Goal: Check status: Check status

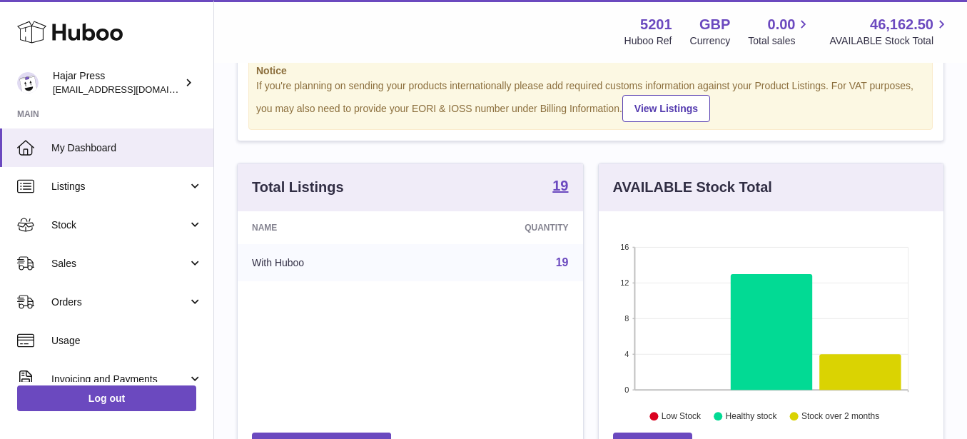
scroll to position [59, 0]
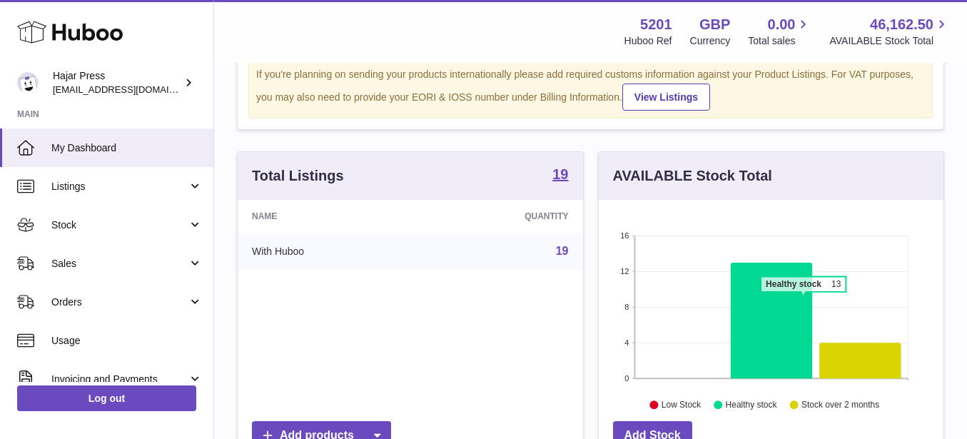
click at [803, 299] on icon at bounding box center [772, 321] width 82 height 116
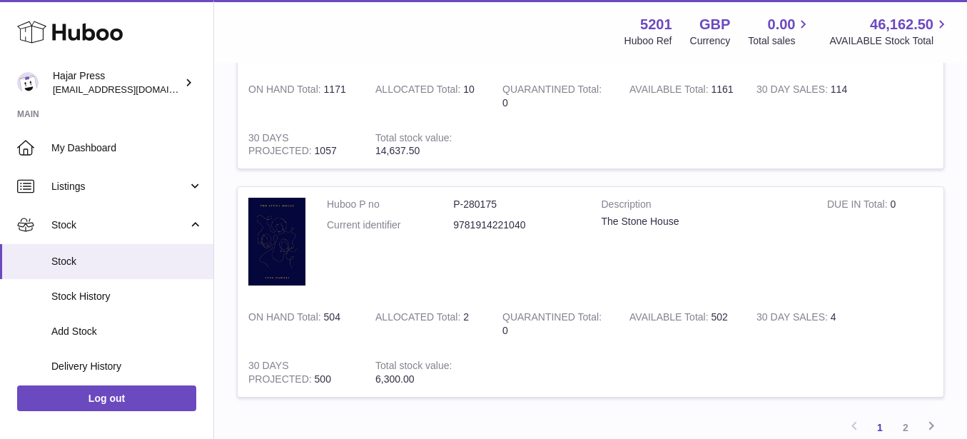
scroll to position [2202, 0]
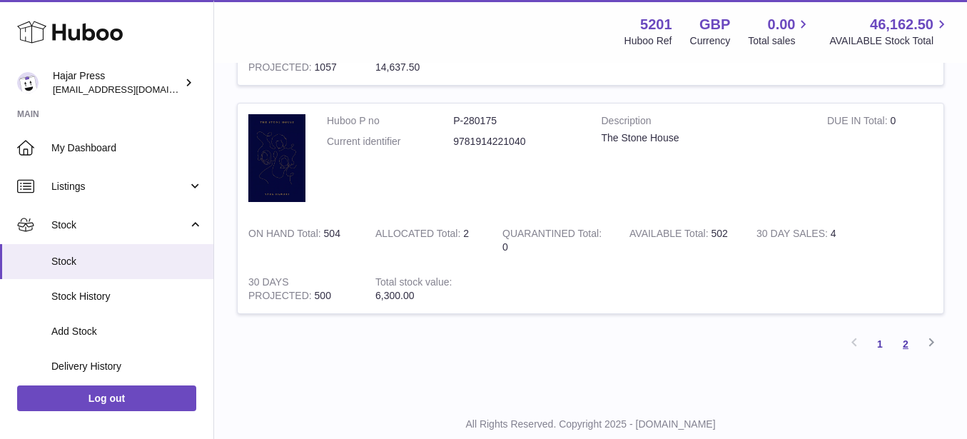
click at [898, 345] on link "2" at bounding box center [906, 344] width 26 height 26
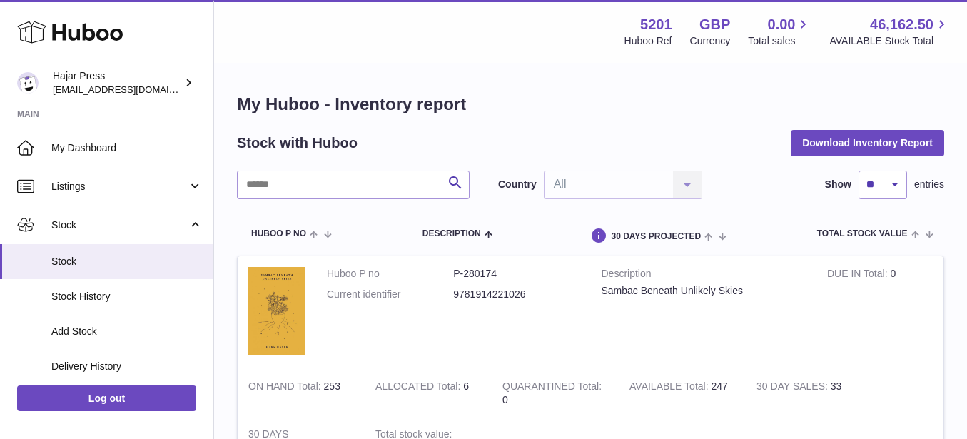
scroll to position [649, 0]
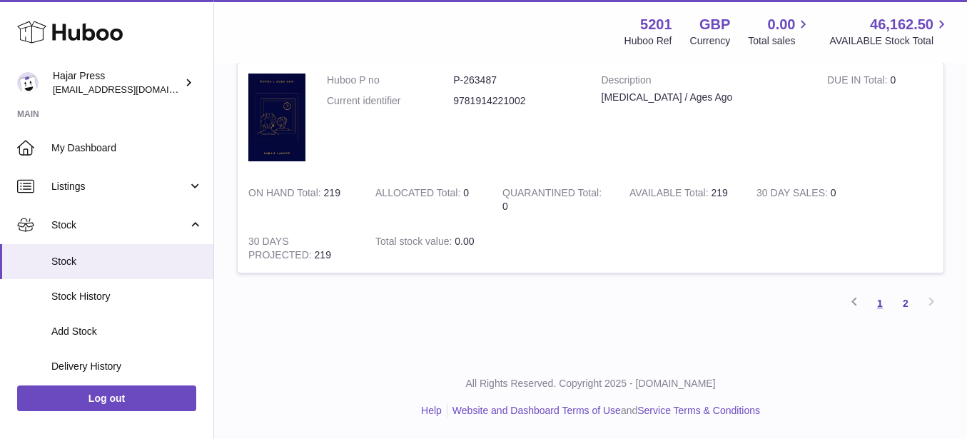
click at [873, 302] on link "1" at bounding box center [880, 303] width 26 height 26
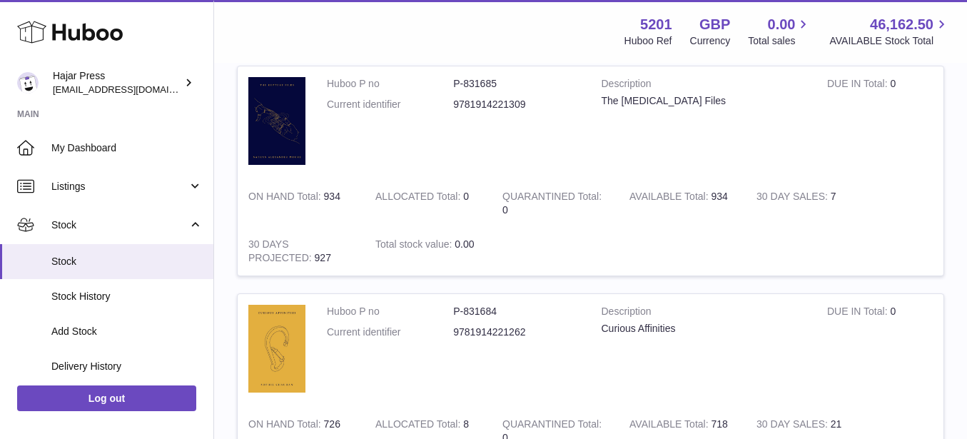
scroll to position [356, 0]
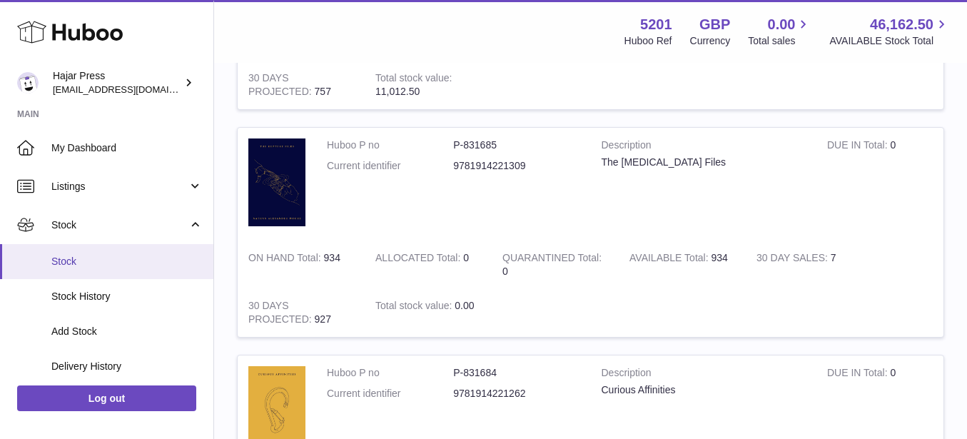
click at [73, 258] on span "Stock" at bounding box center [126, 262] width 151 height 14
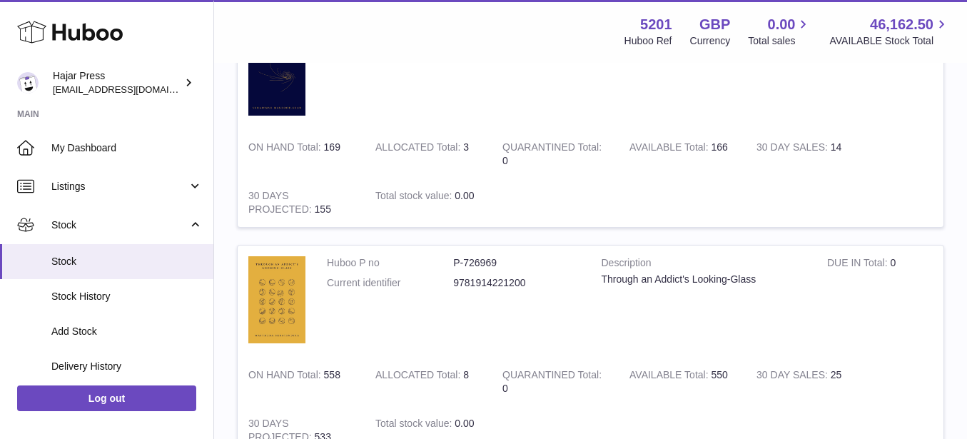
scroll to position [2223, 0]
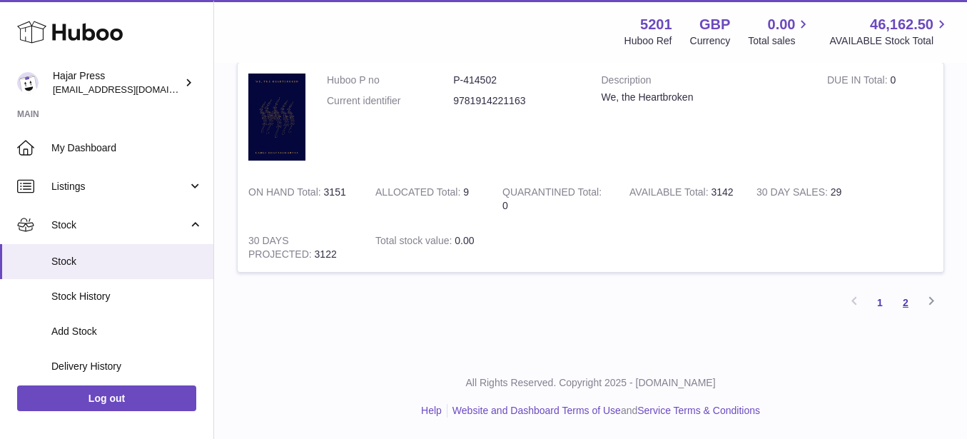
click at [900, 308] on link "2" at bounding box center [906, 303] width 26 height 26
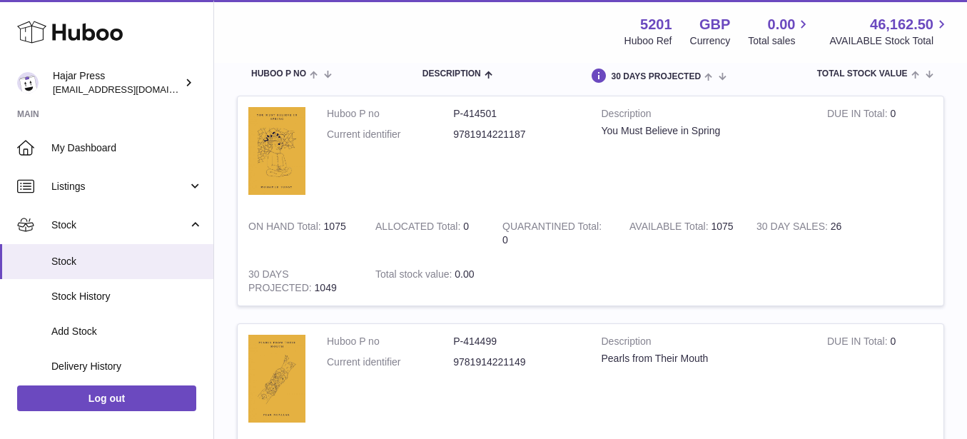
scroll to position [159, 0]
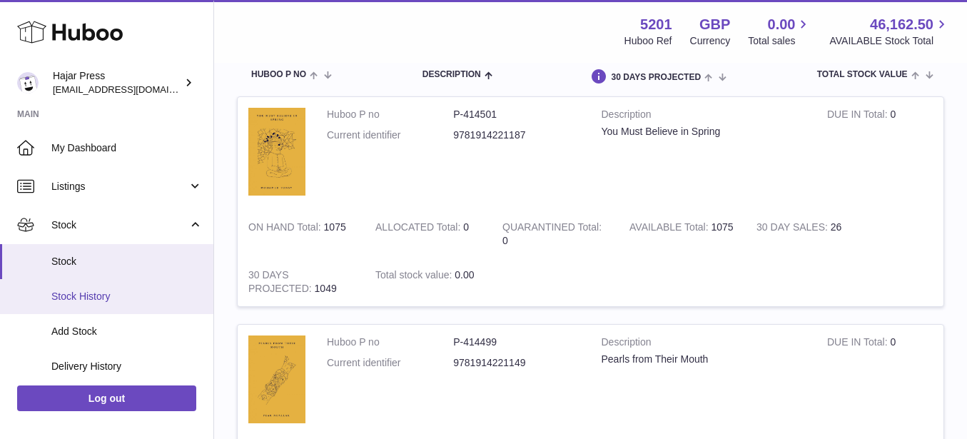
click at [120, 294] on span "Stock History" at bounding box center [126, 297] width 151 height 14
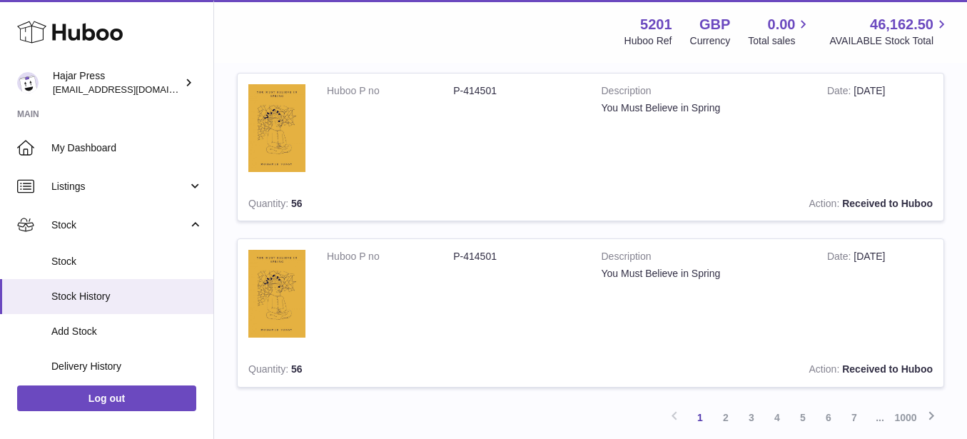
scroll to position [1560, 0]
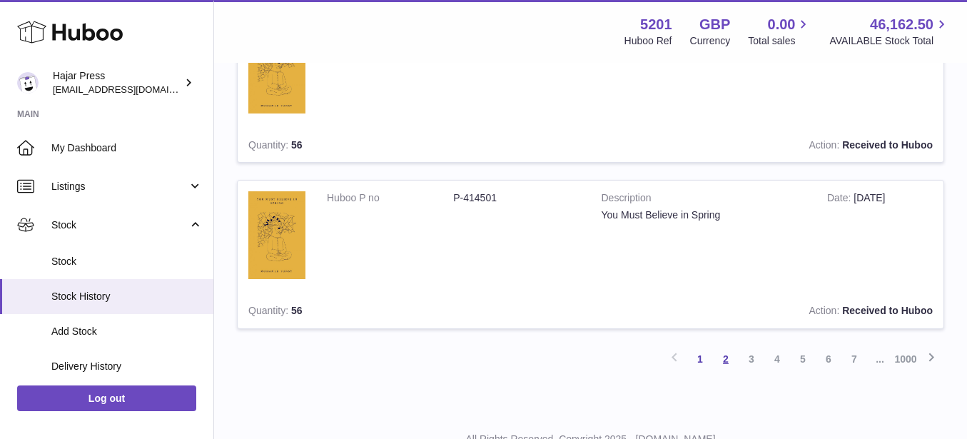
click at [733, 363] on link "2" at bounding box center [726, 359] width 26 height 26
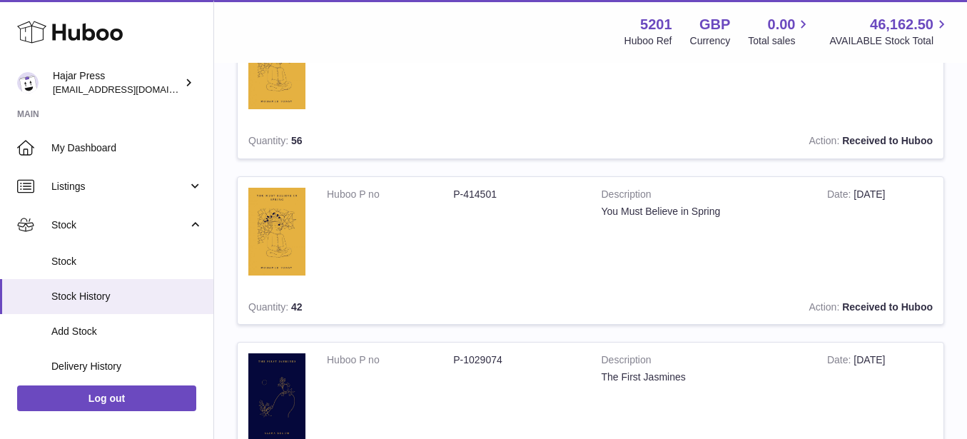
scroll to position [1616, 0]
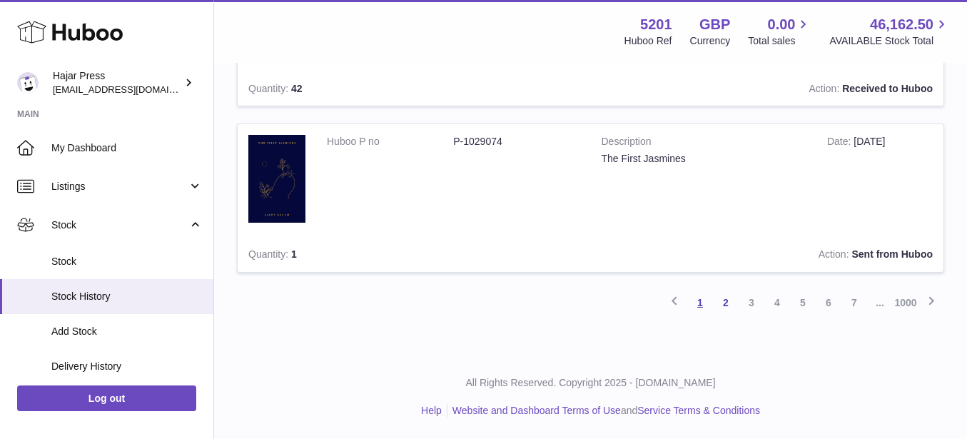
click at [696, 308] on link "1" at bounding box center [700, 303] width 26 height 26
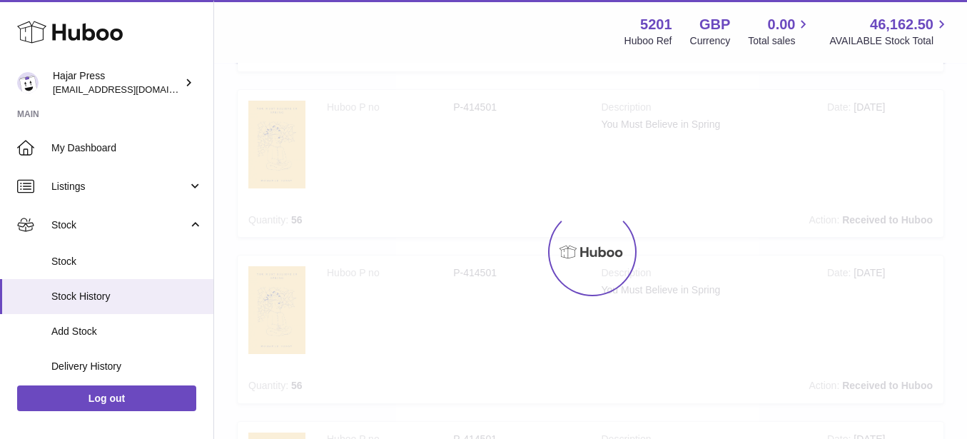
scroll to position [64, 0]
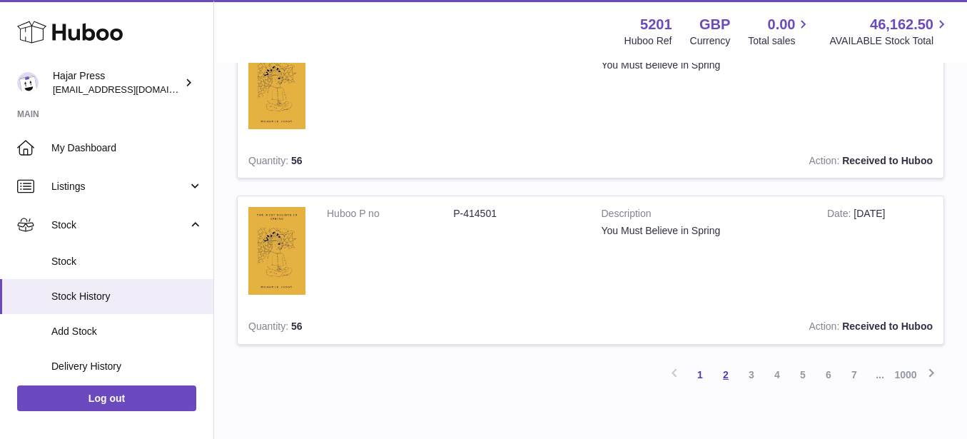
click at [725, 379] on link "2" at bounding box center [726, 375] width 26 height 26
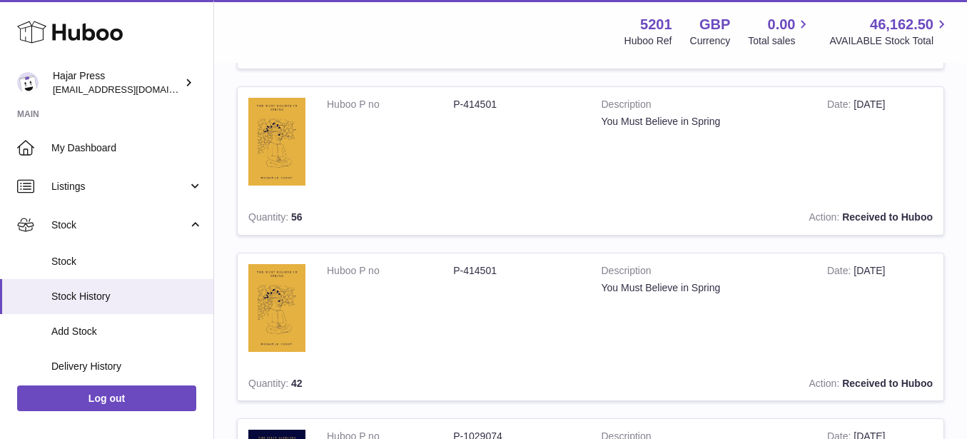
scroll to position [1616, 0]
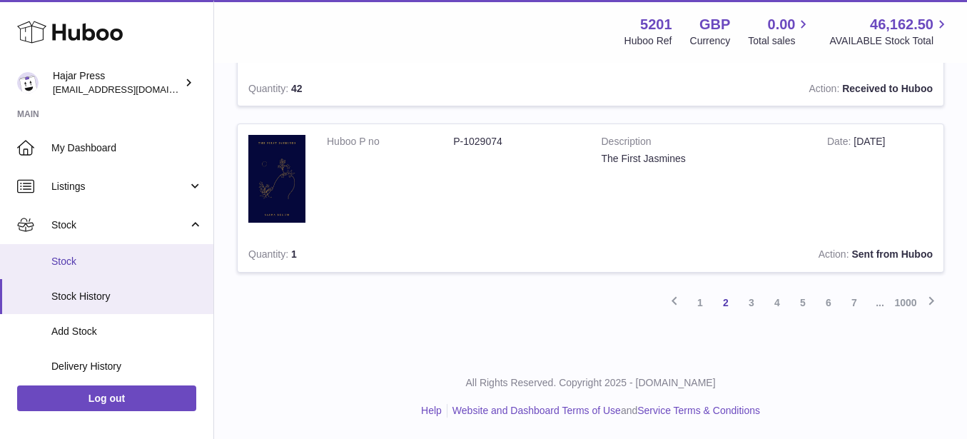
click at [114, 254] on link "Stock" at bounding box center [106, 261] width 213 height 35
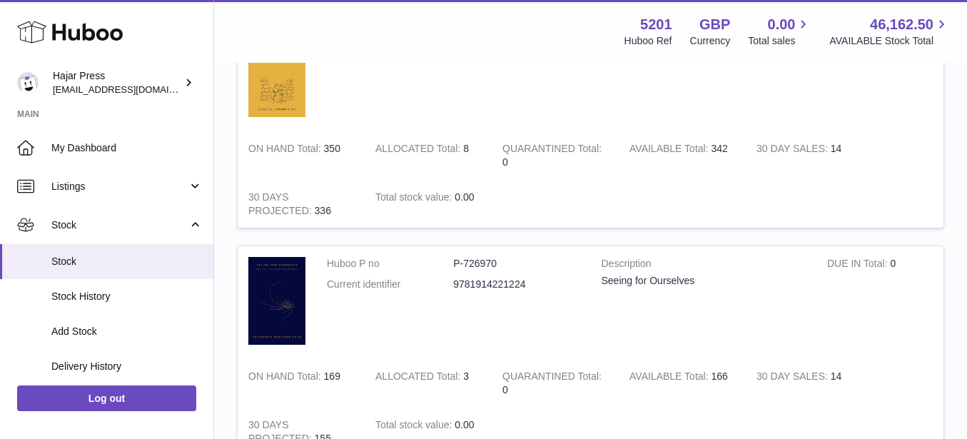
scroll to position [2199, 0]
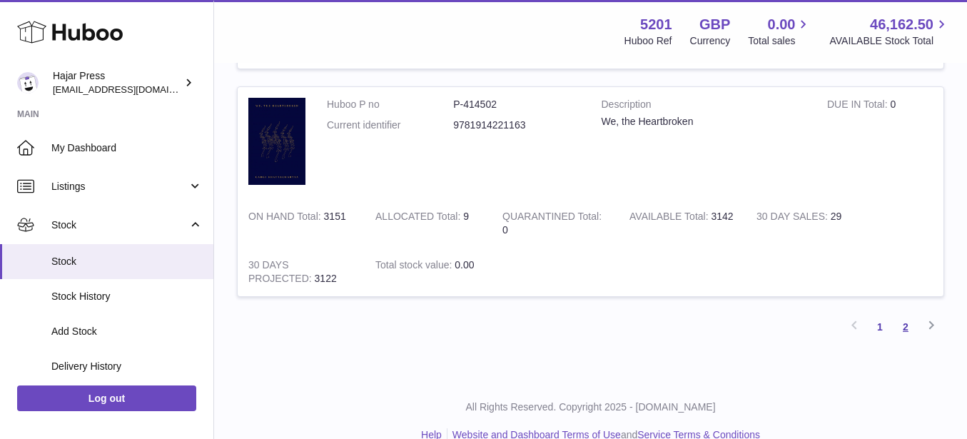
click at [902, 320] on link "2" at bounding box center [906, 327] width 26 height 26
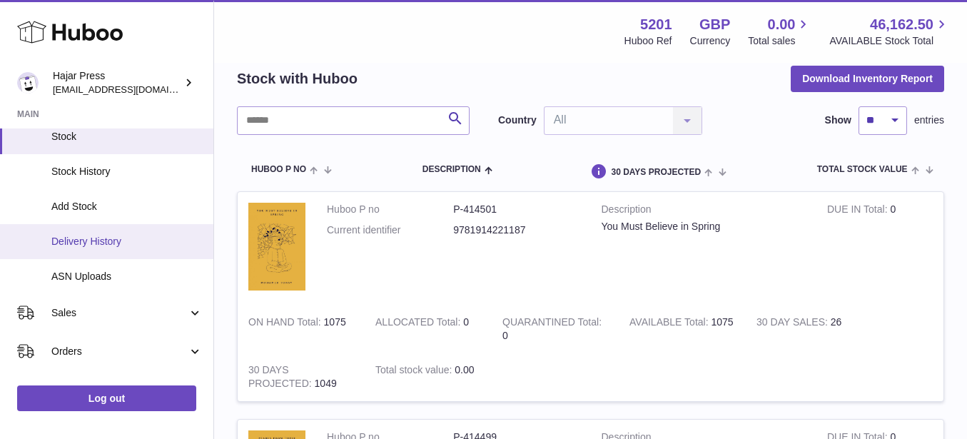
scroll to position [126, 0]
click at [99, 242] on span "Delivery History" at bounding box center [126, 241] width 151 height 14
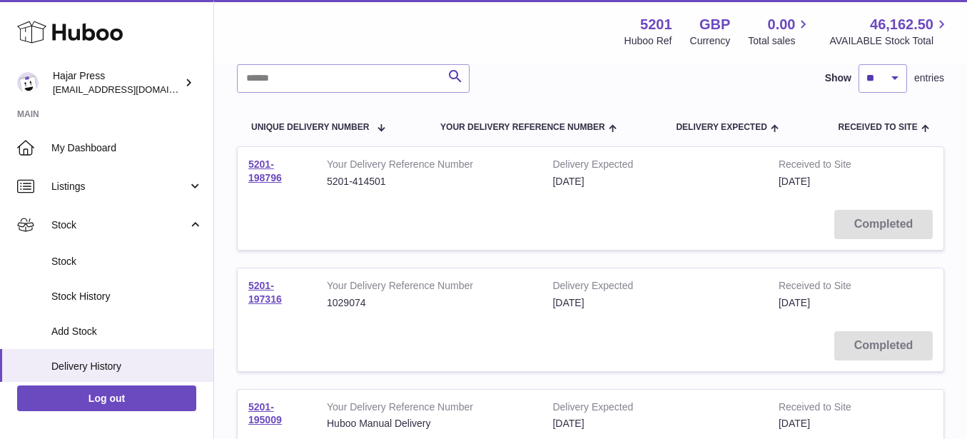
scroll to position [146, 0]
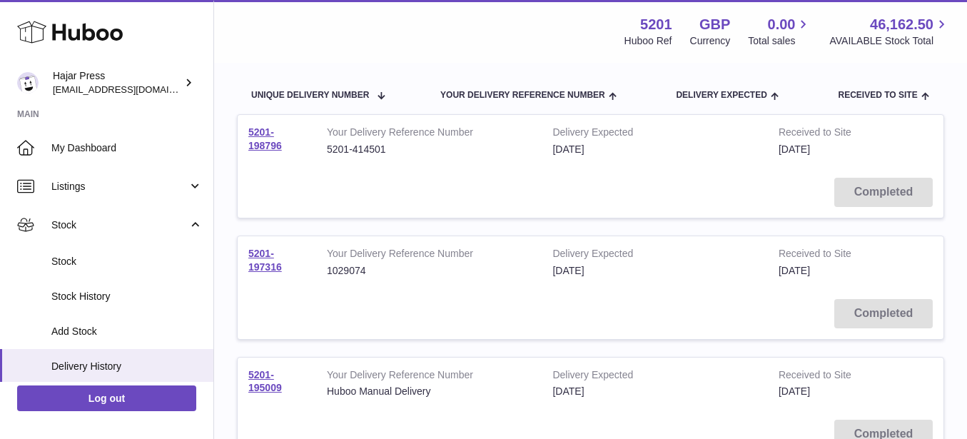
click at [271, 175] on td "Completed" at bounding box center [591, 192] width 706 height 51
click at [265, 148] on link "5201-198796" at bounding box center [265, 138] width 34 height 25
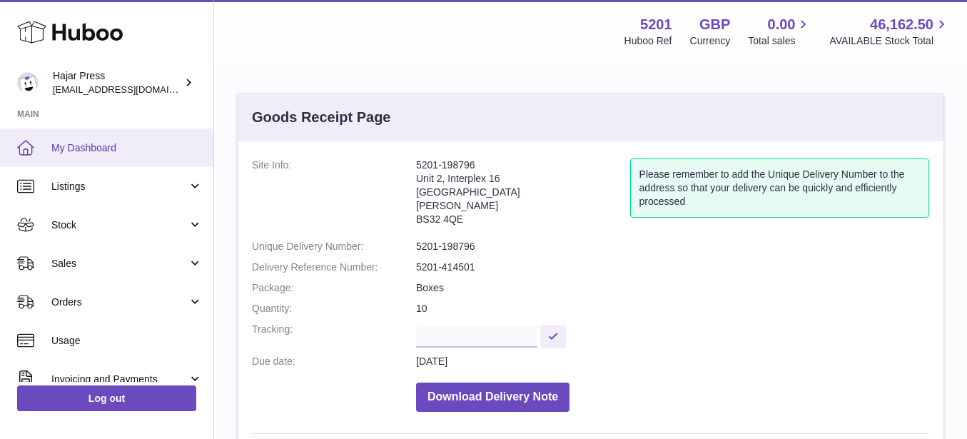
click at [171, 150] on span "My Dashboard" at bounding box center [126, 148] width 151 height 14
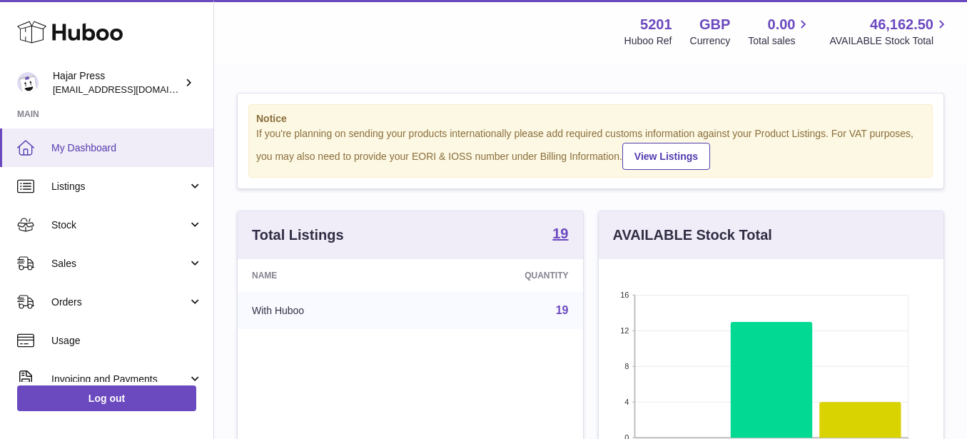
scroll to position [223, 345]
